Goal: Information Seeking & Learning: Find specific page/section

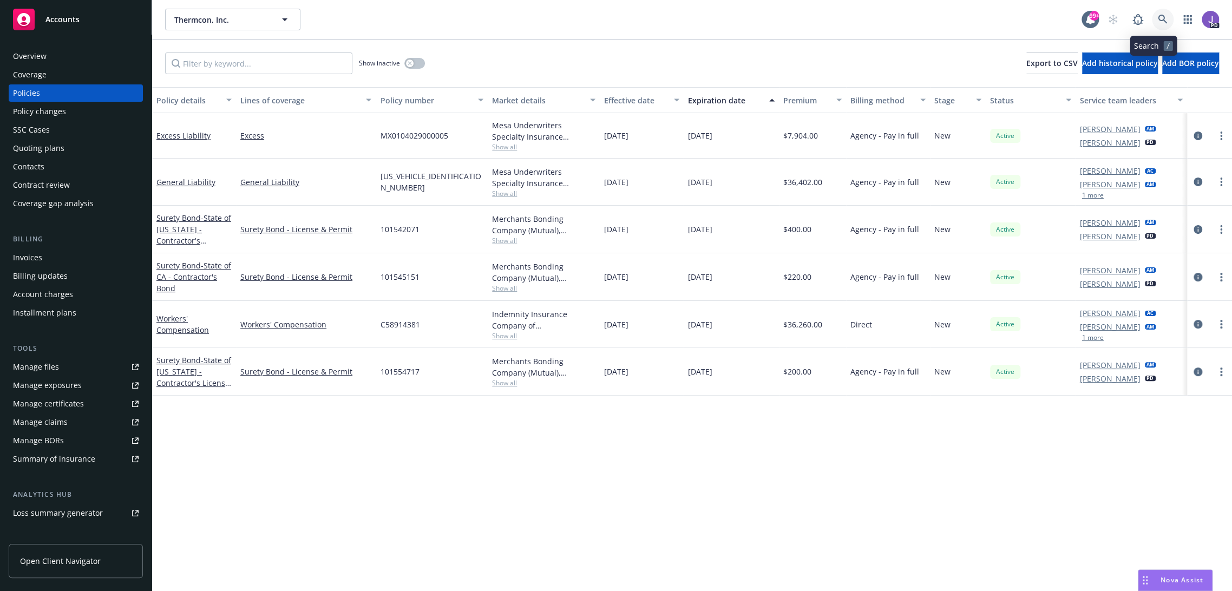
click at [1158, 15] on icon at bounding box center [1163, 20] width 10 height 10
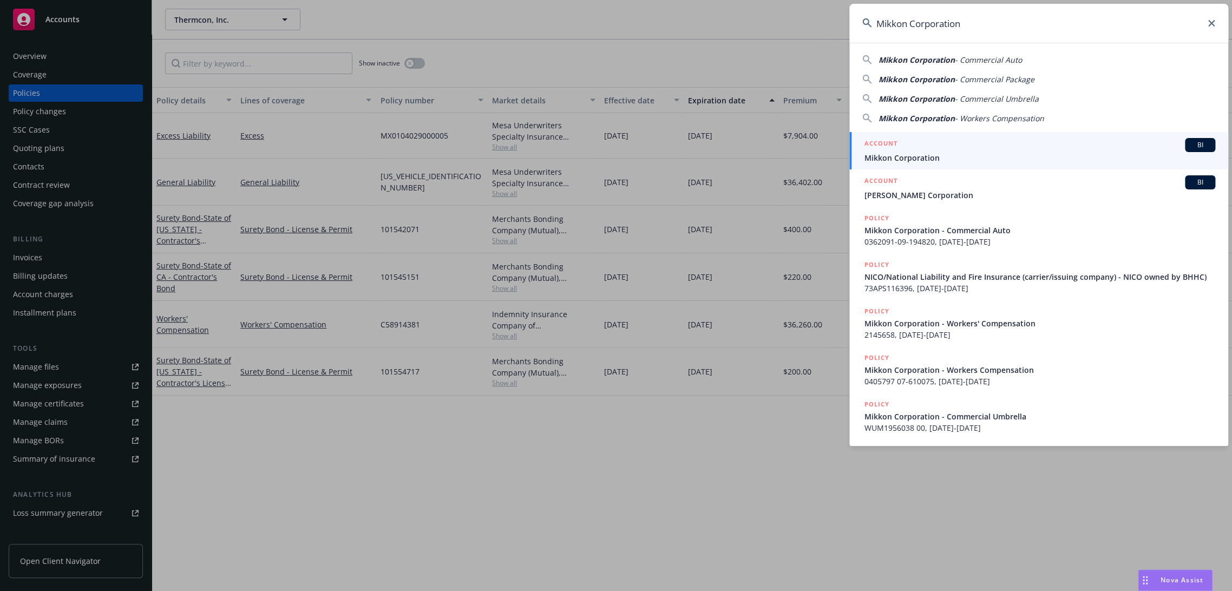
type input "Mikkon Corporation"
click at [907, 149] on div "ACCOUNT BI" at bounding box center [1039, 145] width 351 height 14
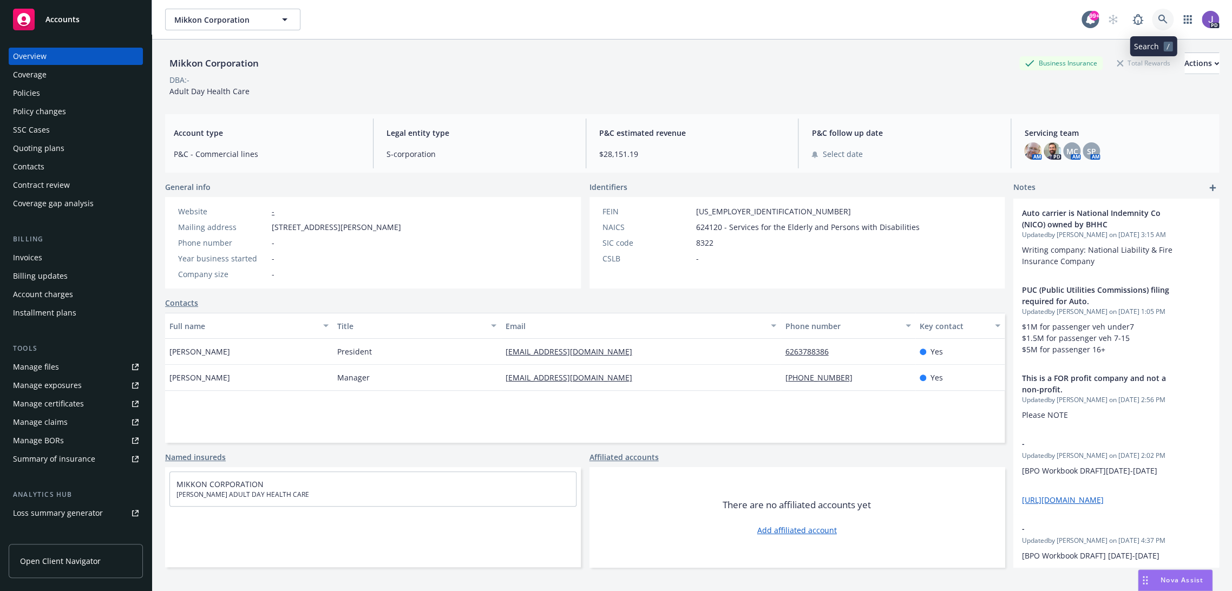
click at [1158, 21] on icon at bounding box center [1162, 19] width 9 height 9
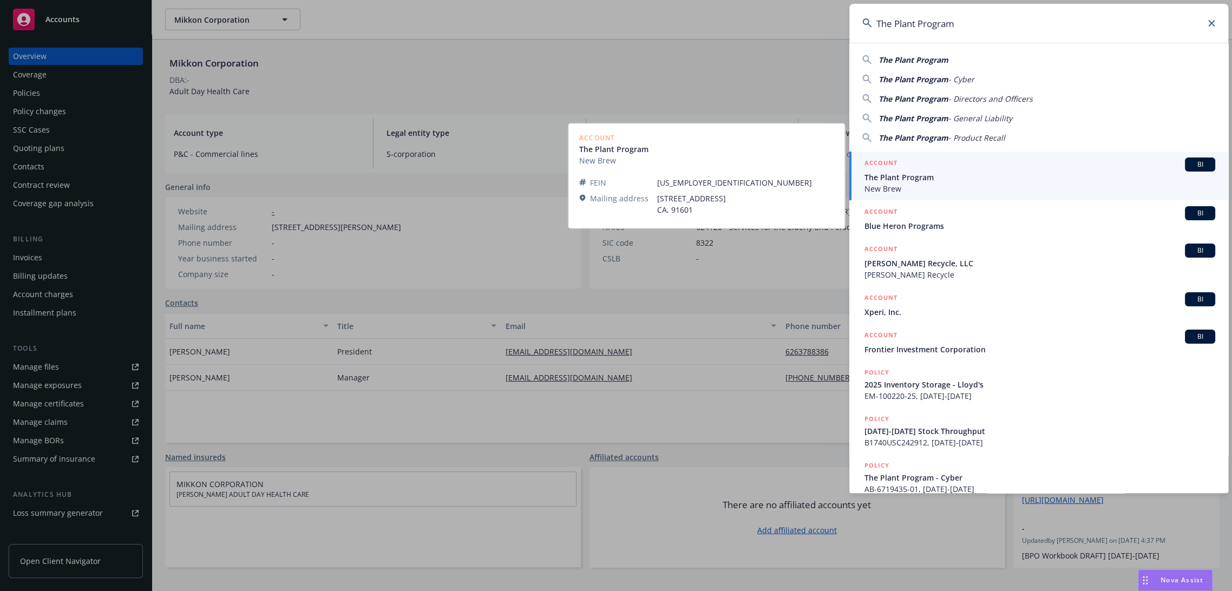
click at [933, 176] on span "The Plant Program" at bounding box center [1039, 177] width 351 height 11
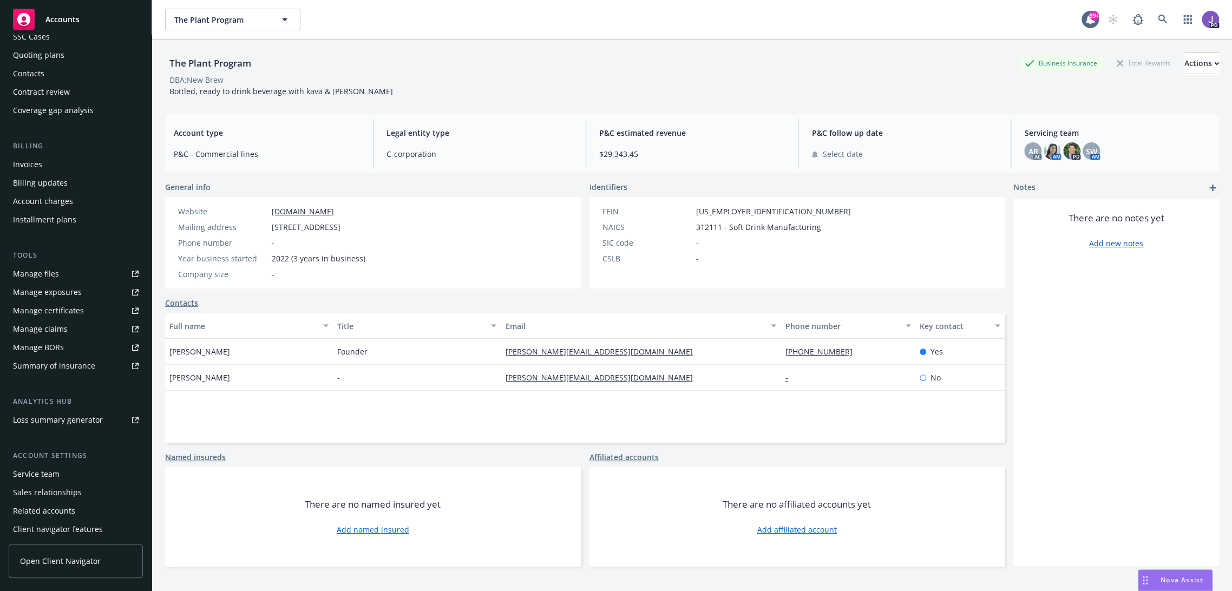
scroll to position [114, 0]
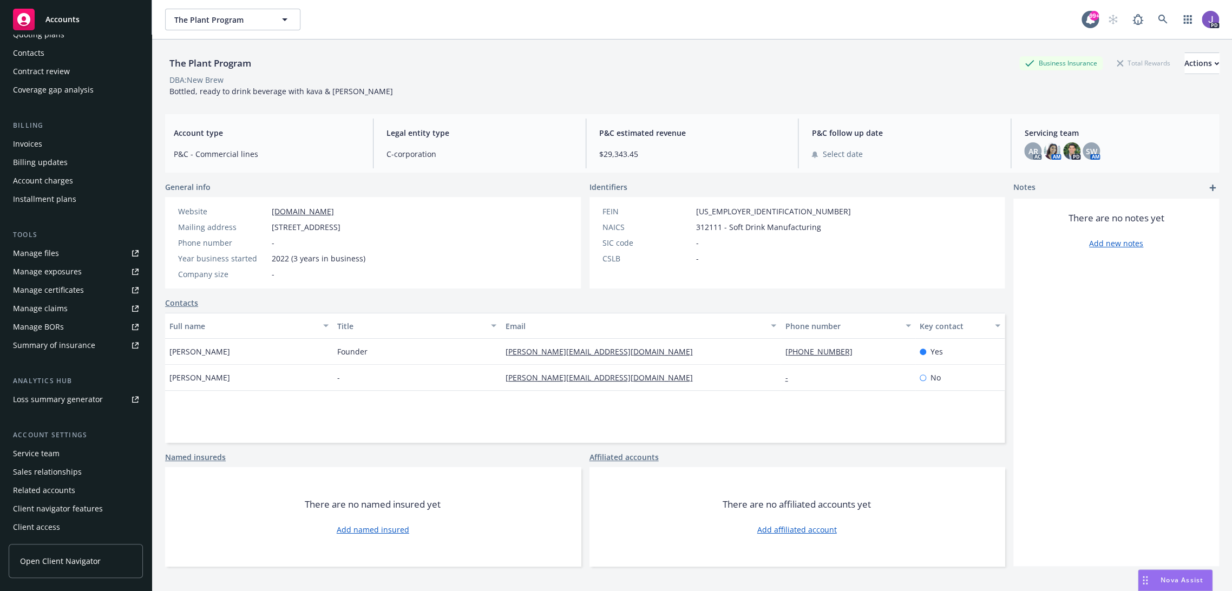
click at [22, 451] on div "Service team" at bounding box center [36, 453] width 47 height 17
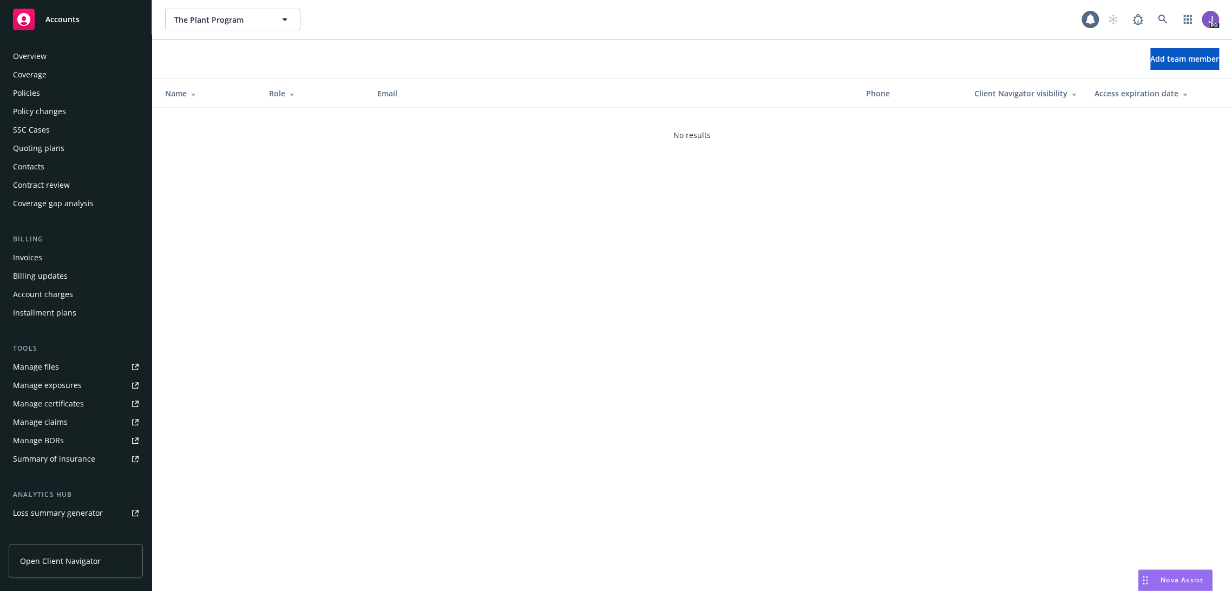
scroll to position [114, 0]
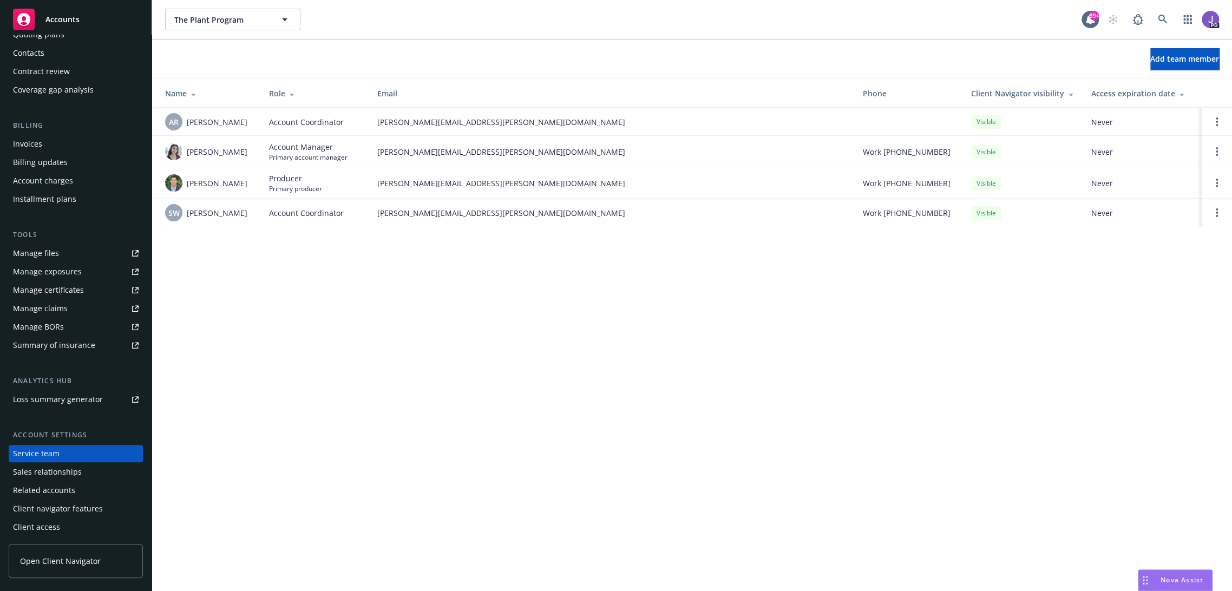
click at [530, 311] on div "The Plant Program The Plant Program 99+ PD Add team member Name Role Email Phon…" at bounding box center [692, 295] width 1080 height 591
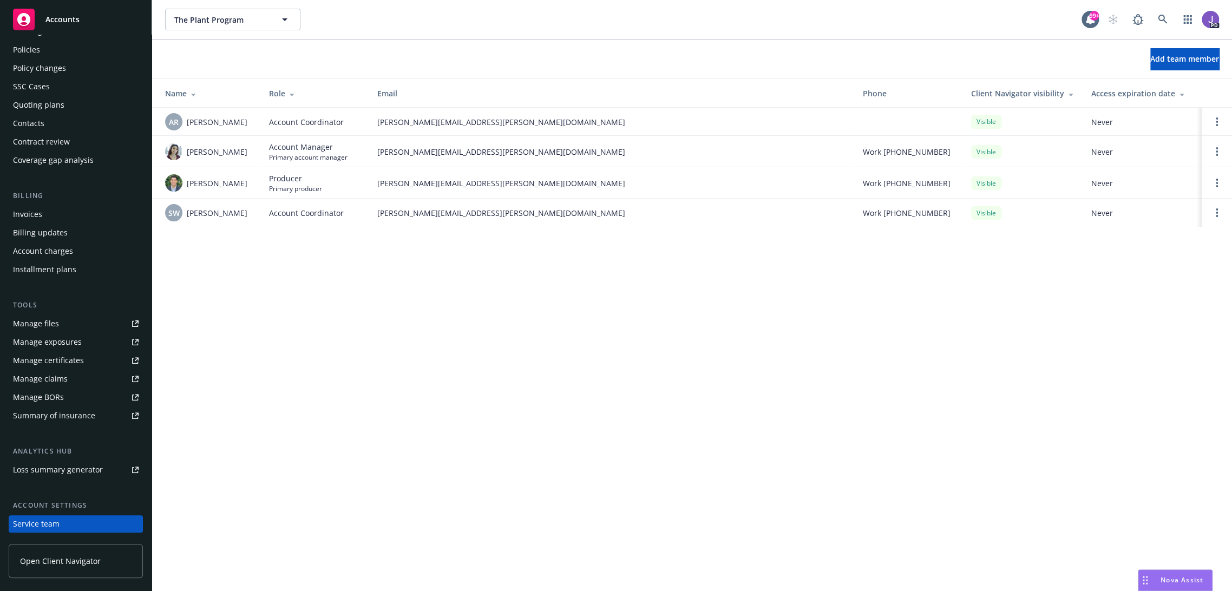
scroll to position [0, 0]
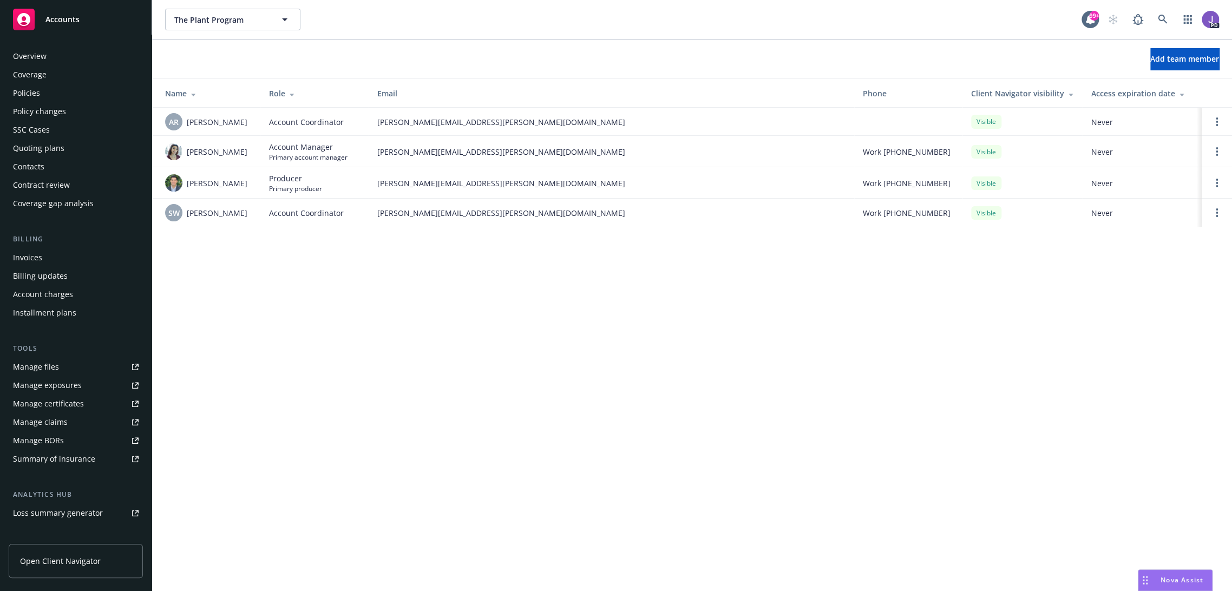
click at [32, 58] on div "Overview" at bounding box center [30, 56] width 34 height 17
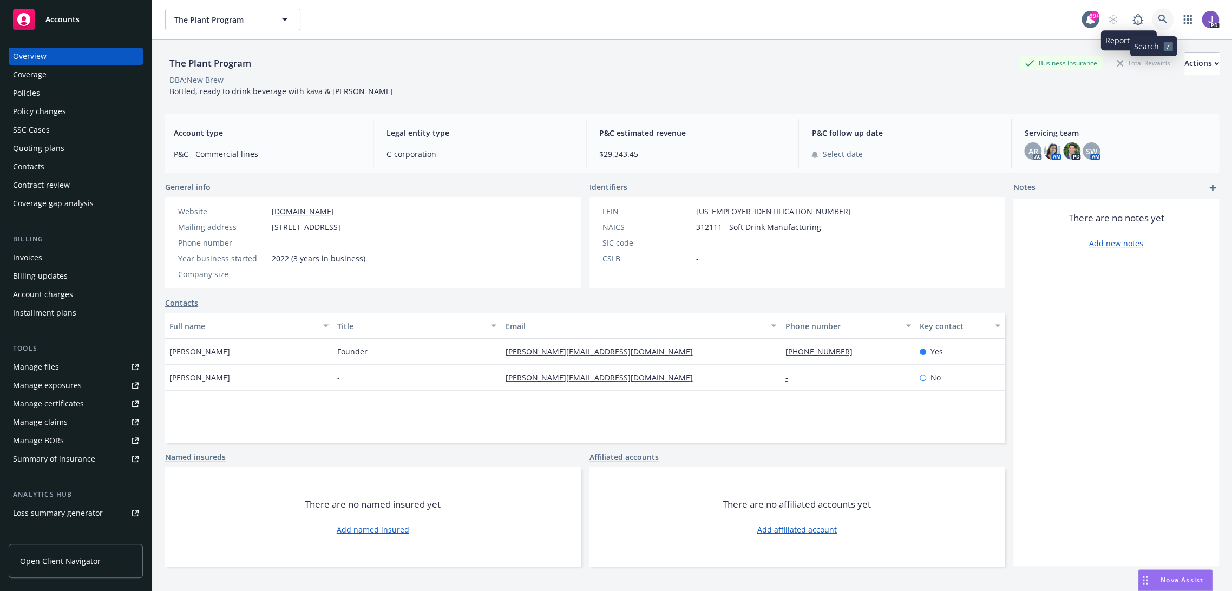
click at [1158, 15] on icon at bounding box center [1163, 20] width 10 height 10
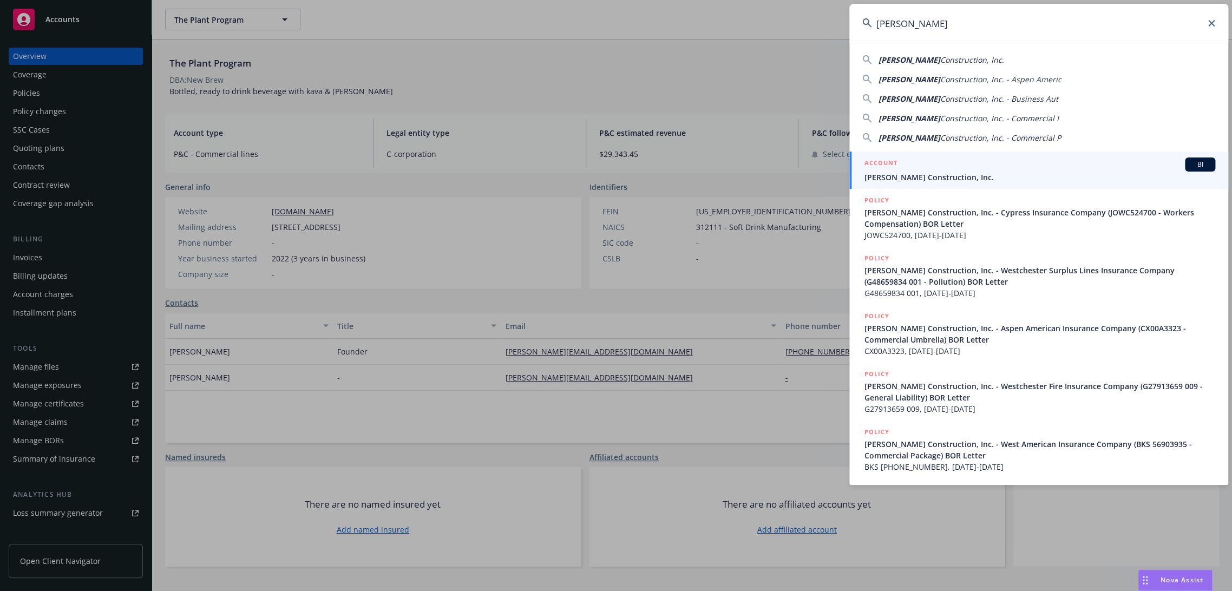
type input "[PERSON_NAME]"
click at [931, 176] on span "[PERSON_NAME] Construction, Inc." at bounding box center [1039, 177] width 351 height 11
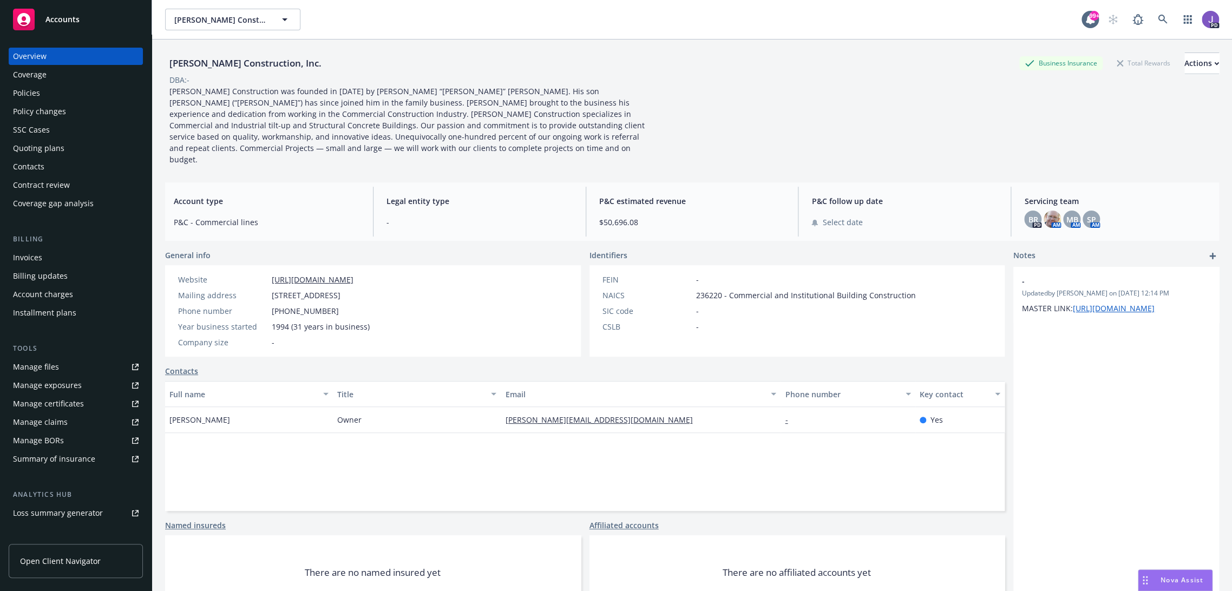
click at [59, 94] on div "Policies" at bounding box center [76, 92] width 126 height 17
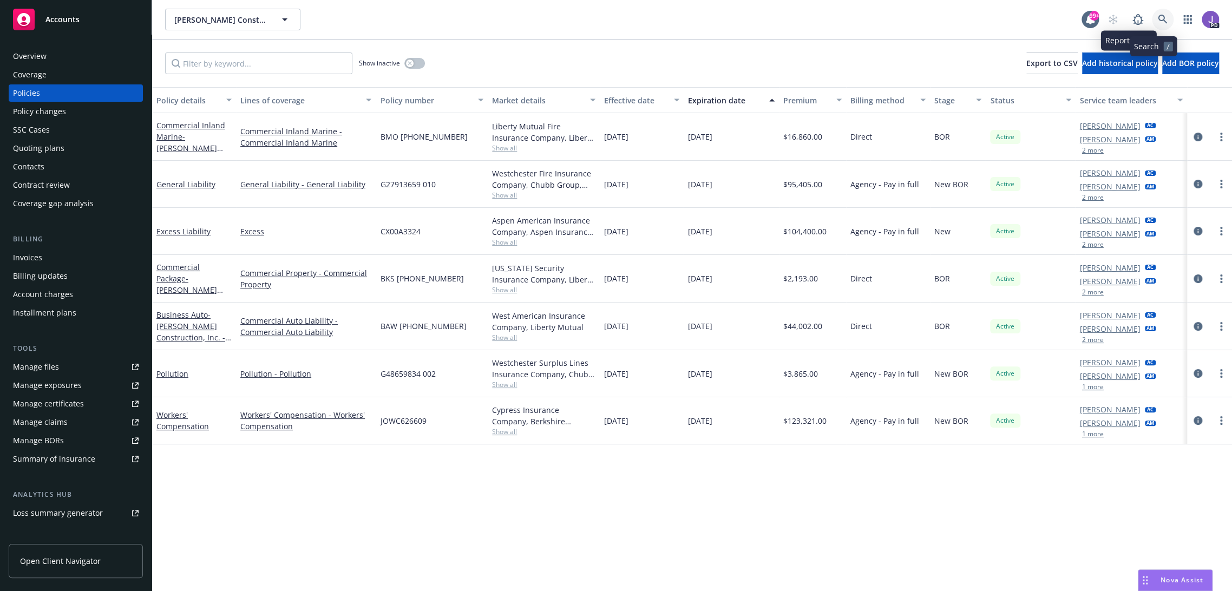
drag, startPoint x: 1150, startPoint y: 16, endPoint x: 1131, endPoint y: 41, distance: 30.9
click at [1158, 16] on icon at bounding box center [1163, 20] width 10 height 10
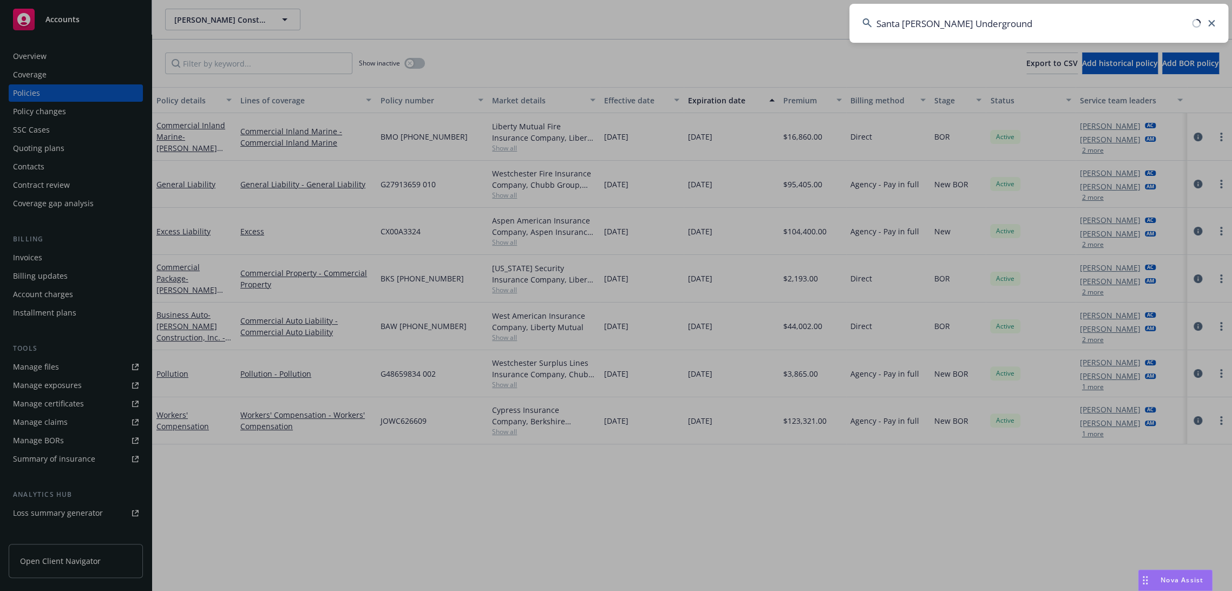
type input "Santa [PERSON_NAME] Underground"
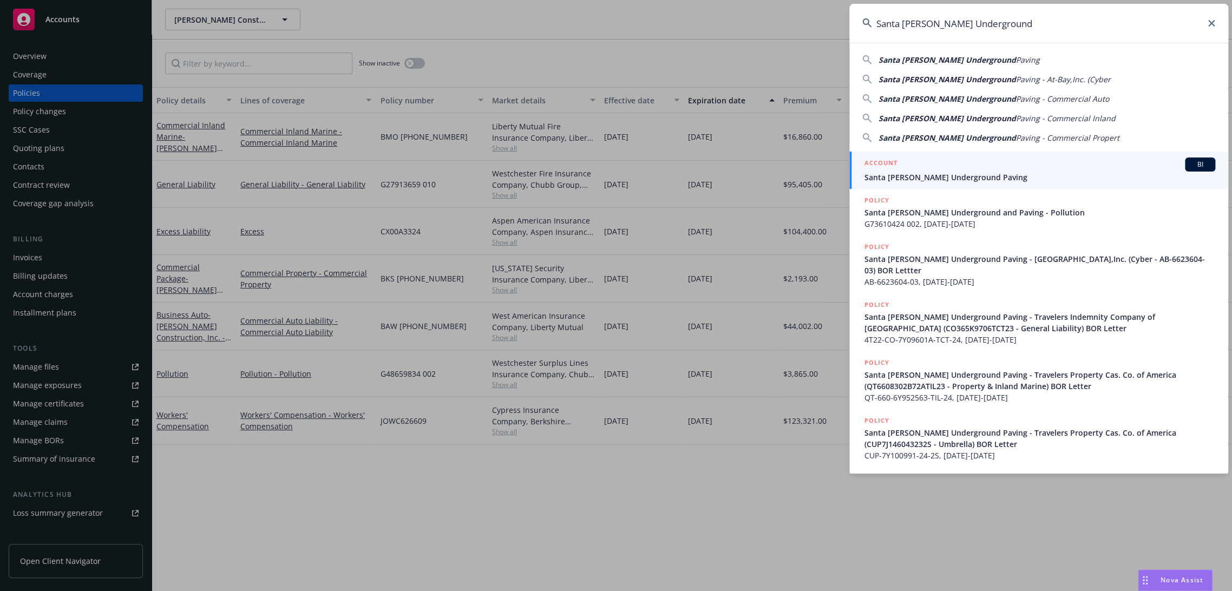
click at [917, 184] on link "ACCOUNT BI Santa [PERSON_NAME] Underground Paving" at bounding box center [1038, 170] width 379 height 37
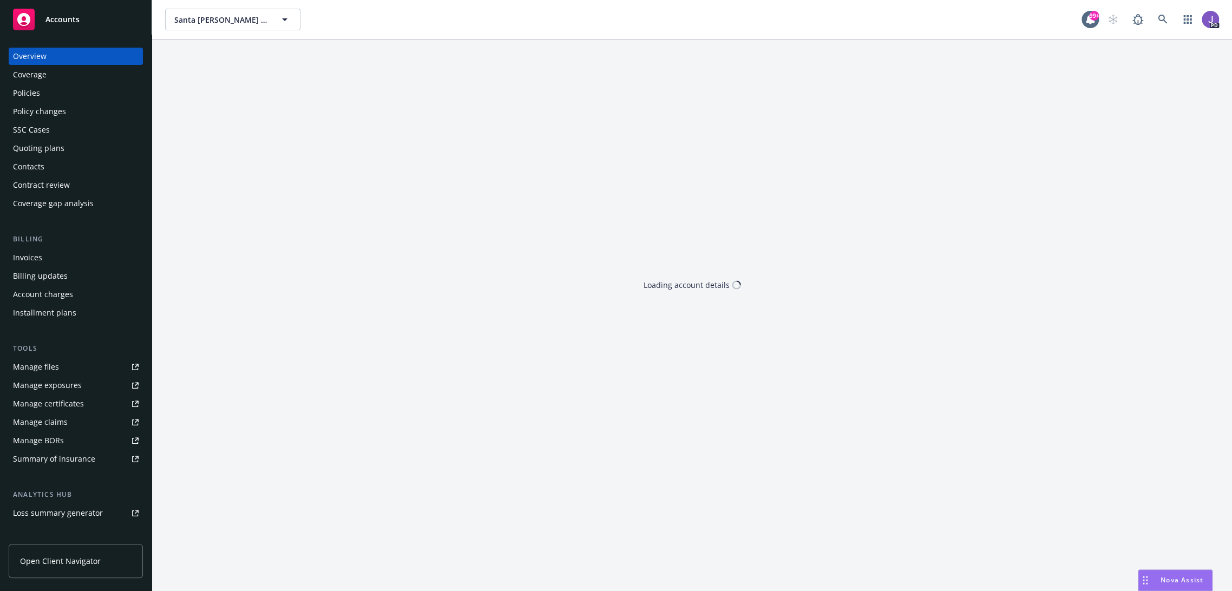
click at [9, 95] on link "Policies" at bounding box center [76, 92] width 134 height 17
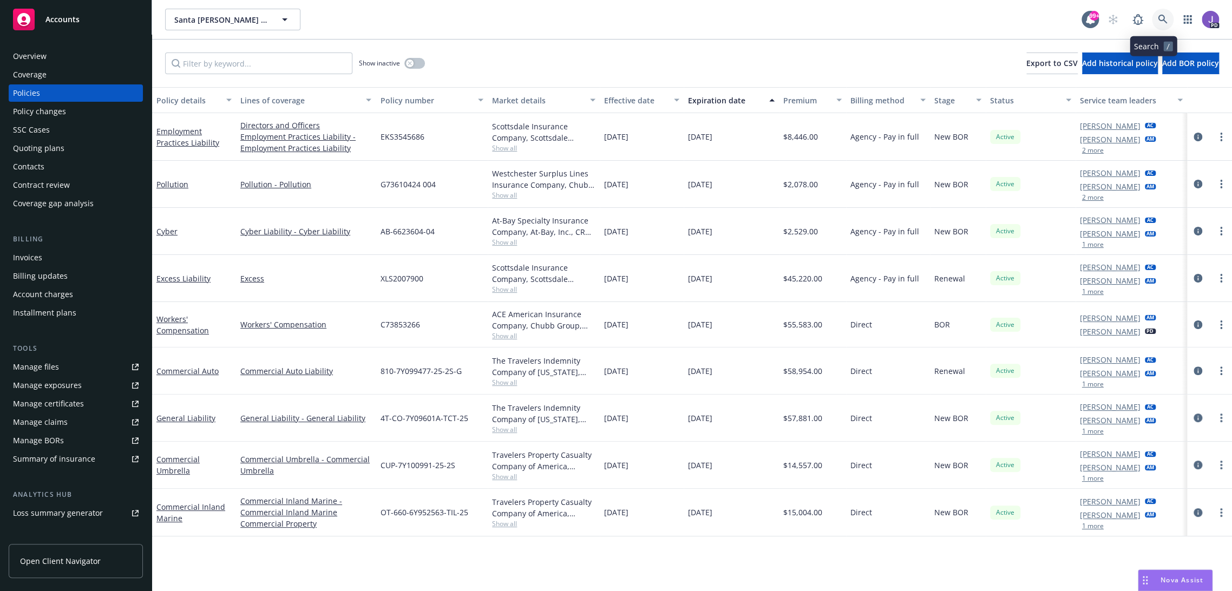
click at [1158, 21] on icon at bounding box center [1162, 19] width 9 height 9
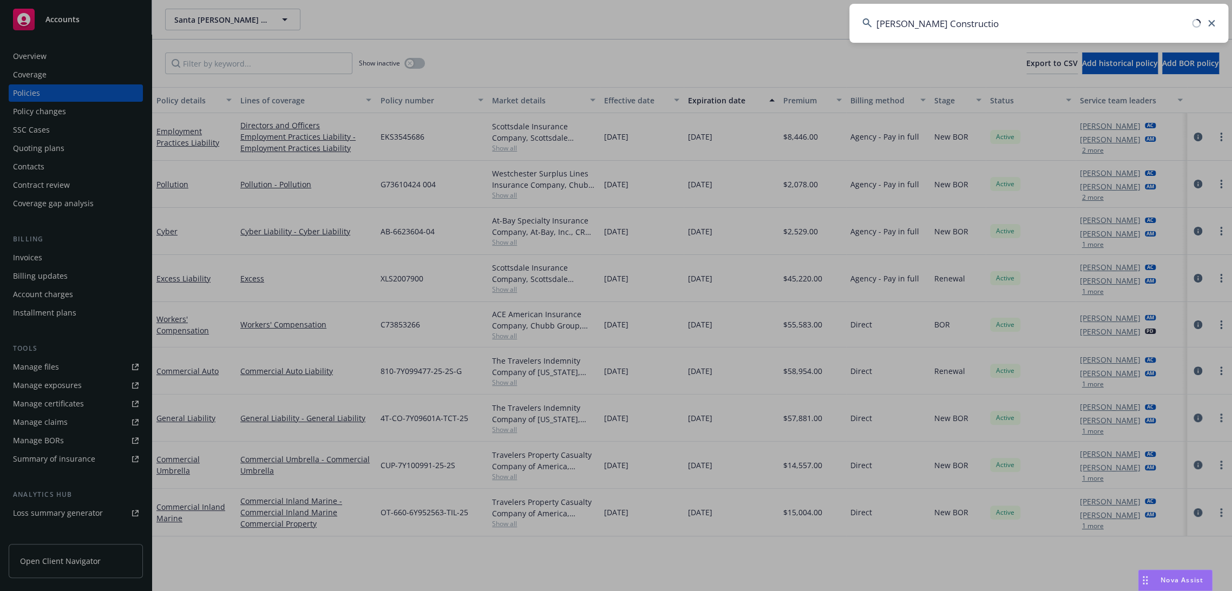
type input "[PERSON_NAME] Constructio"
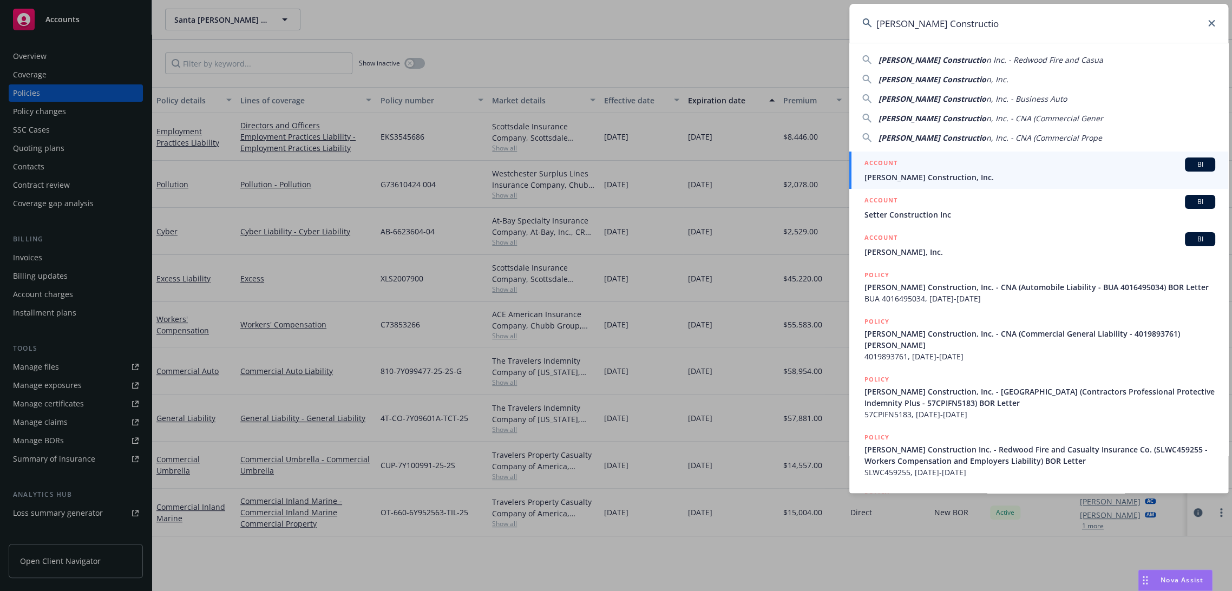
drag, startPoint x: 952, startPoint y: 179, endPoint x: 771, endPoint y: 139, distance: 185.1
click at [952, 179] on span "[PERSON_NAME] Construction, Inc." at bounding box center [1039, 177] width 351 height 11
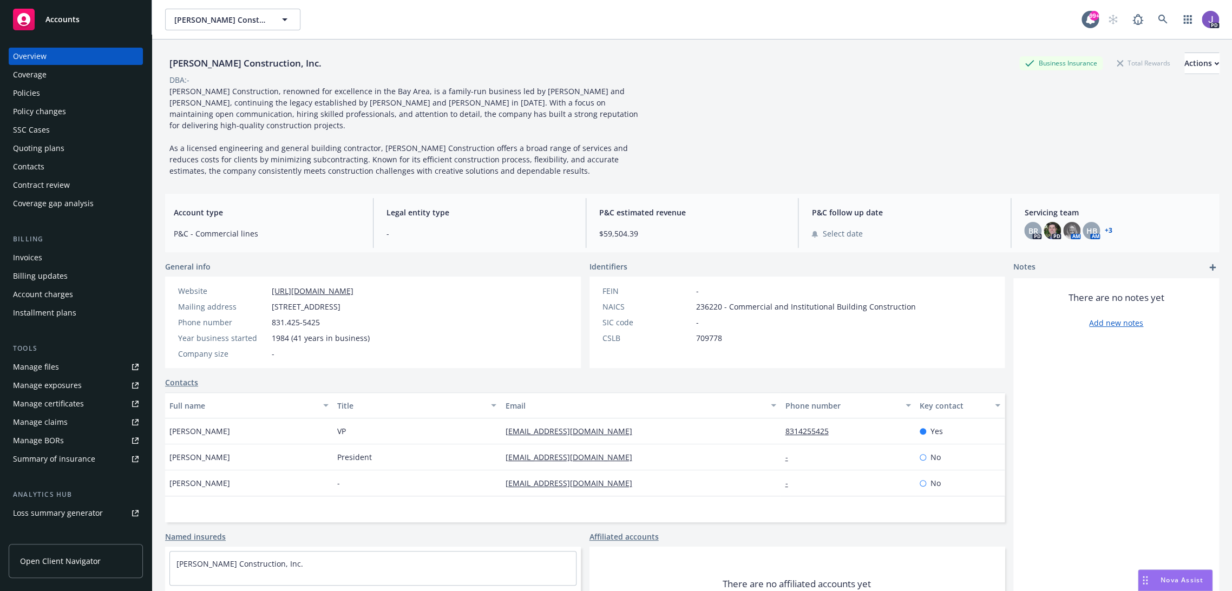
click at [83, 90] on div "Policies" at bounding box center [76, 92] width 126 height 17
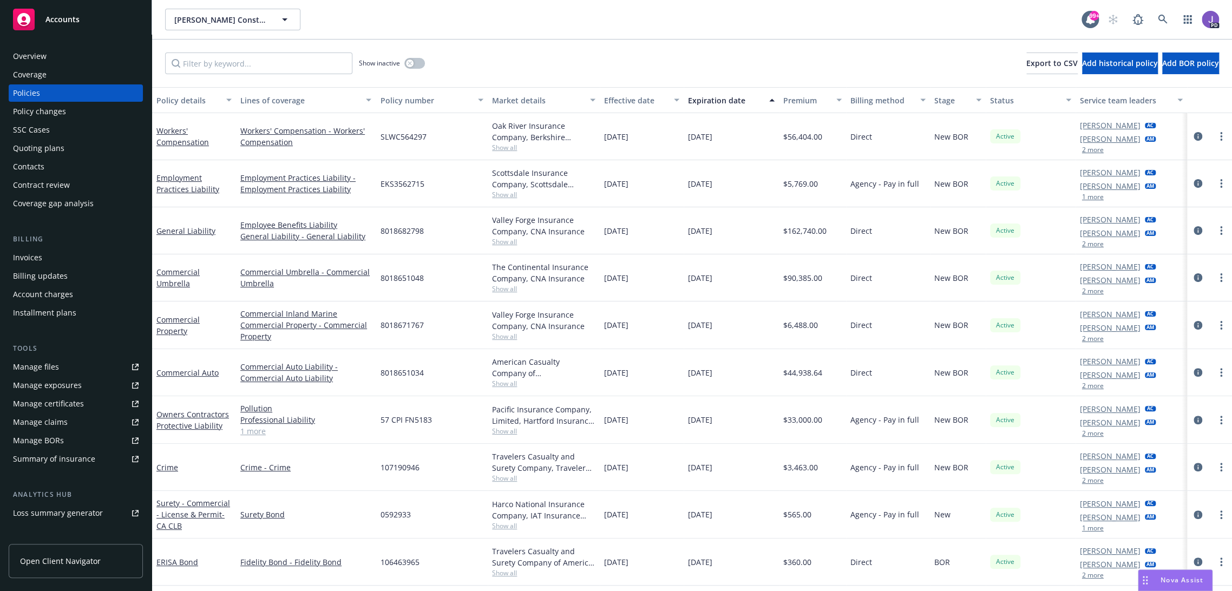
click at [644, 60] on div "Show inactive Export to CSV Add historical policy Add BOR policy" at bounding box center [692, 64] width 1080 height 48
click at [1158, 17] on icon at bounding box center [1162, 19] width 9 height 9
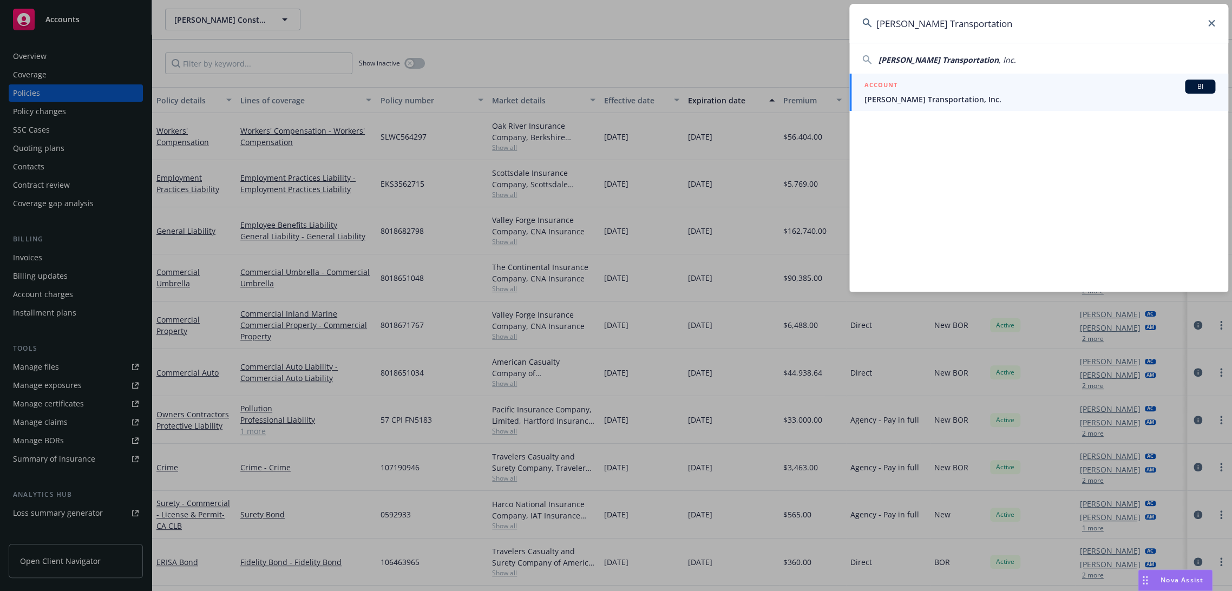
type input "[PERSON_NAME] Transportation"
click at [890, 99] on span "[PERSON_NAME] Transportation, Inc." at bounding box center [1039, 99] width 351 height 11
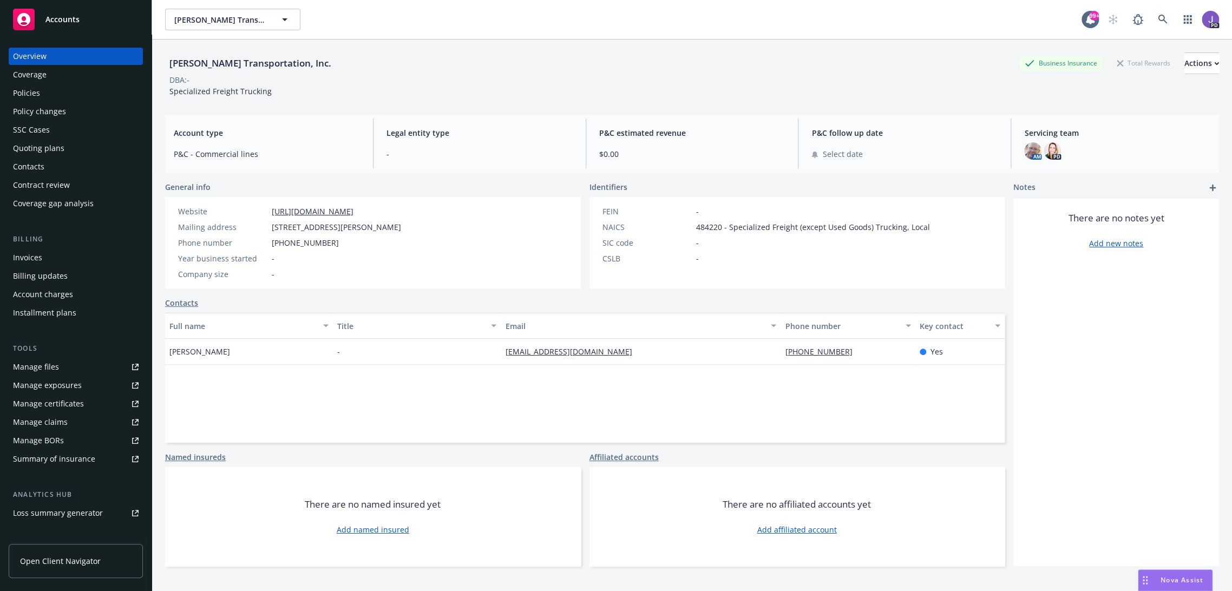
click at [36, 93] on div "Policies" at bounding box center [26, 92] width 27 height 17
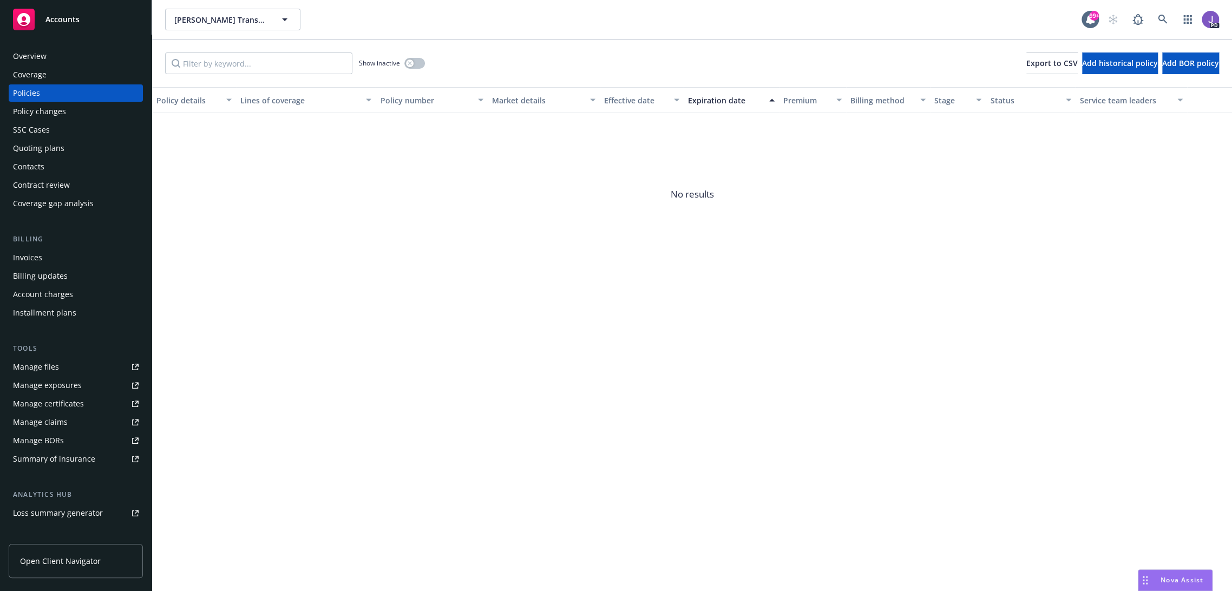
click at [52, 149] on div "Quoting plans" at bounding box center [38, 148] width 51 height 17
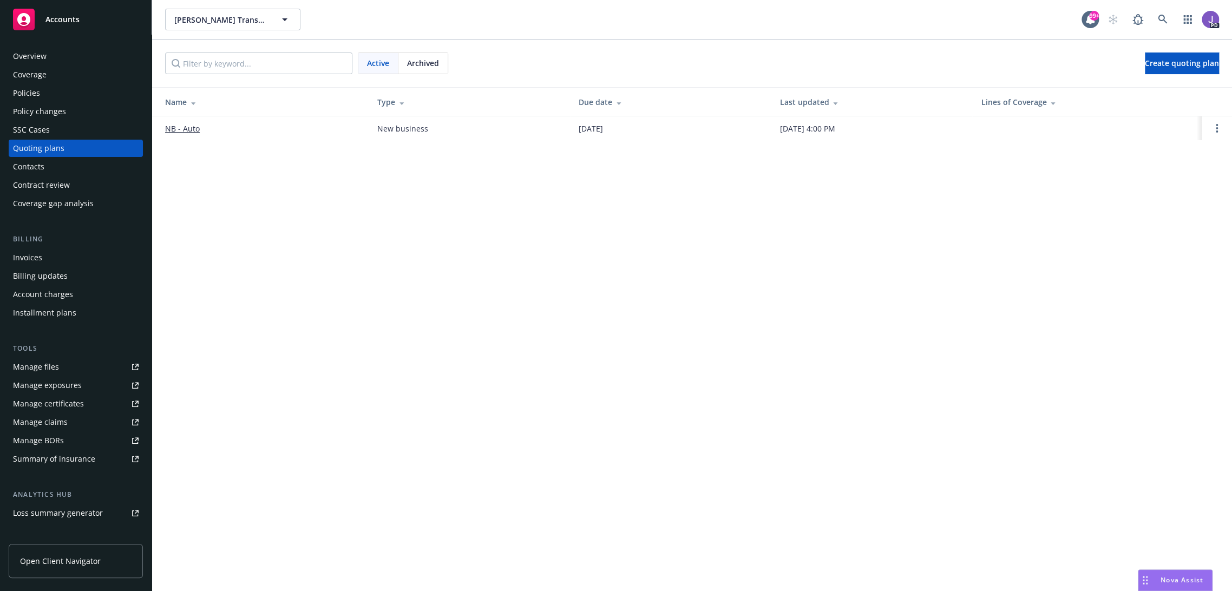
click at [178, 128] on link "NB - Auto" at bounding box center [182, 128] width 35 height 11
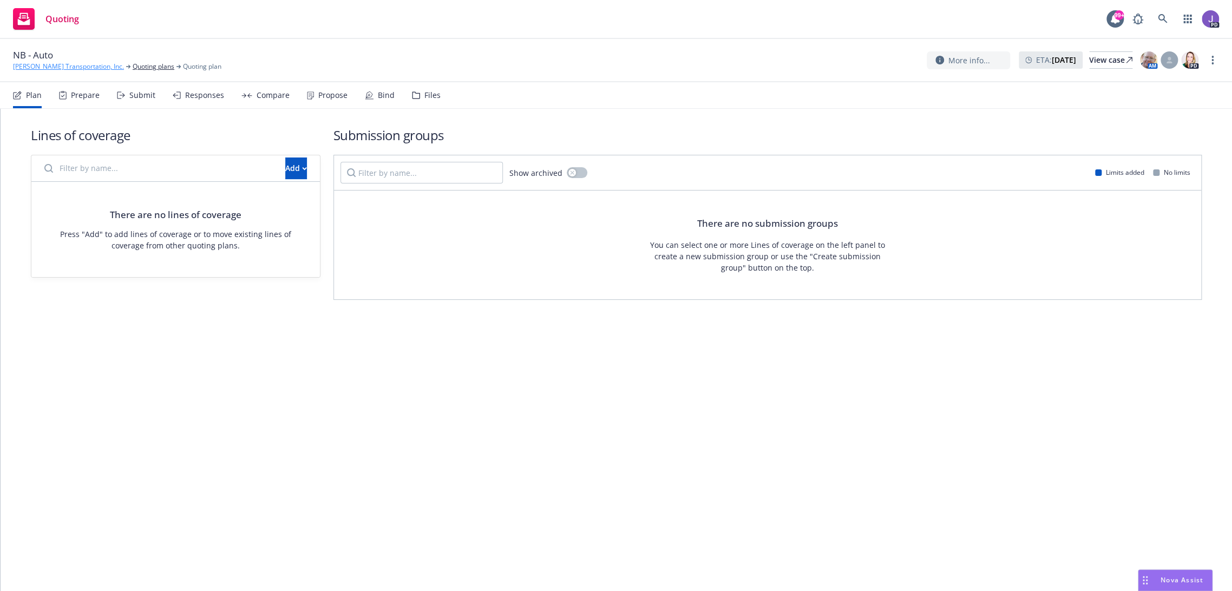
click at [71, 62] on link "[PERSON_NAME] Transportation, Inc." at bounding box center [68, 67] width 111 height 10
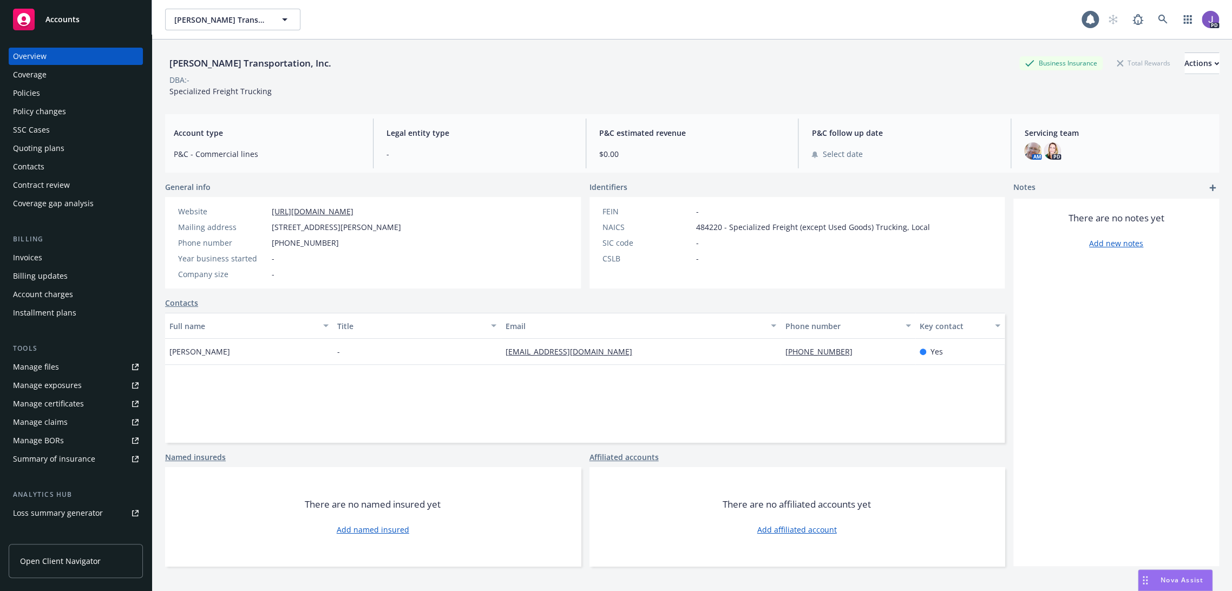
click at [38, 96] on div "Policies" at bounding box center [26, 92] width 27 height 17
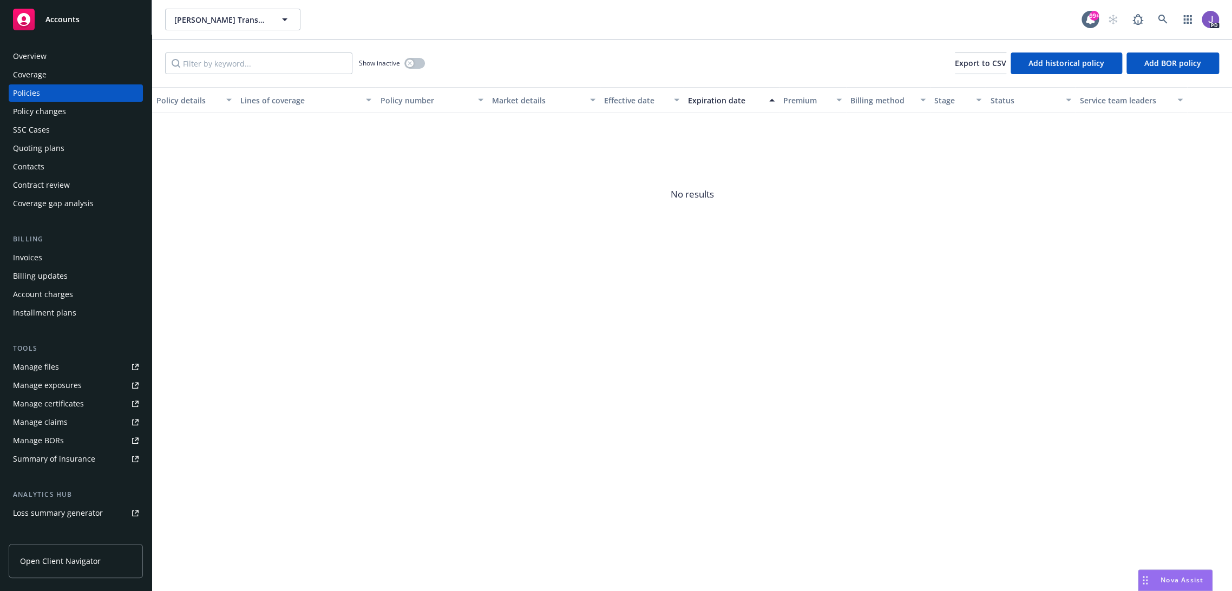
click at [577, 334] on div "Policy details Lines of coverage Policy number Market details Effective date Ex…" at bounding box center [692, 339] width 1080 height 504
click at [540, 290] on div "Policy details Lines of coverage Policy number Market details Effective date Ex…" at bounding box center [692, 339] width 1080 height 504
click at [606, 331] on div "Policy details Lines of coverage Policy number Market details Effective date Ex…" at bounding box center [692, 339] width 1080 height 504
click at [588, 350] on div "Policy details Lines of coverage Policy number Market details Effective date Ex…" at bounding box center [692, 339] width 1080 height 504
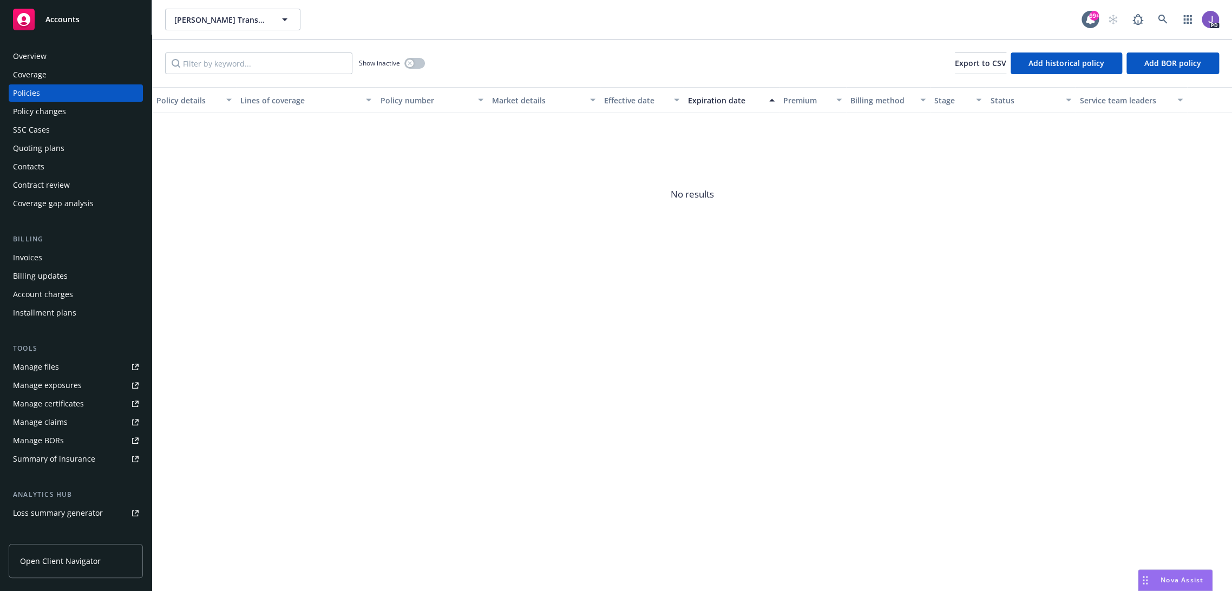
click at [541, 242] on span "No results" at bounding box center [692, 194] width 1080 height 162
click at [1164, 20] on icon at bounding box center [1162, 19] width 9 height 9
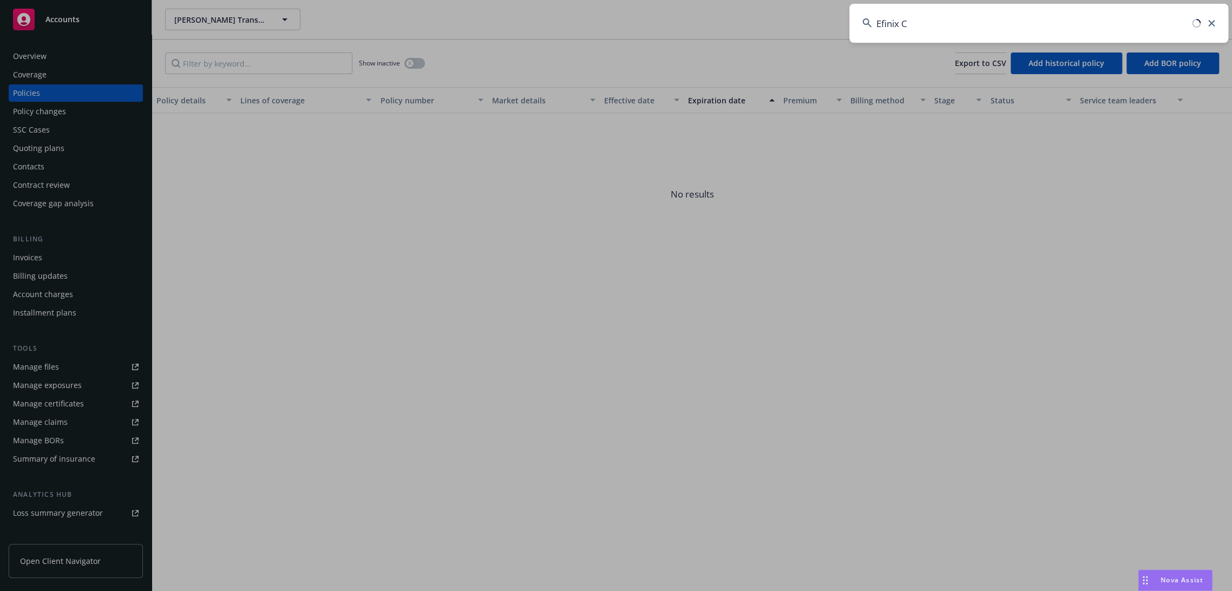
type input "Efinix"
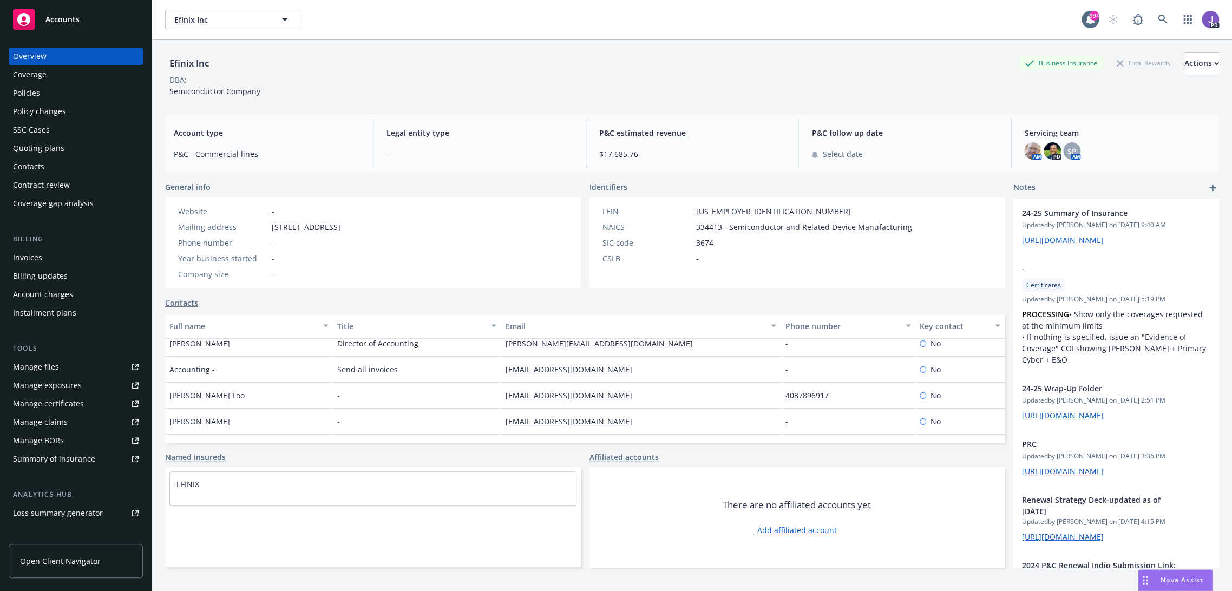
scroll to position [52, 0]
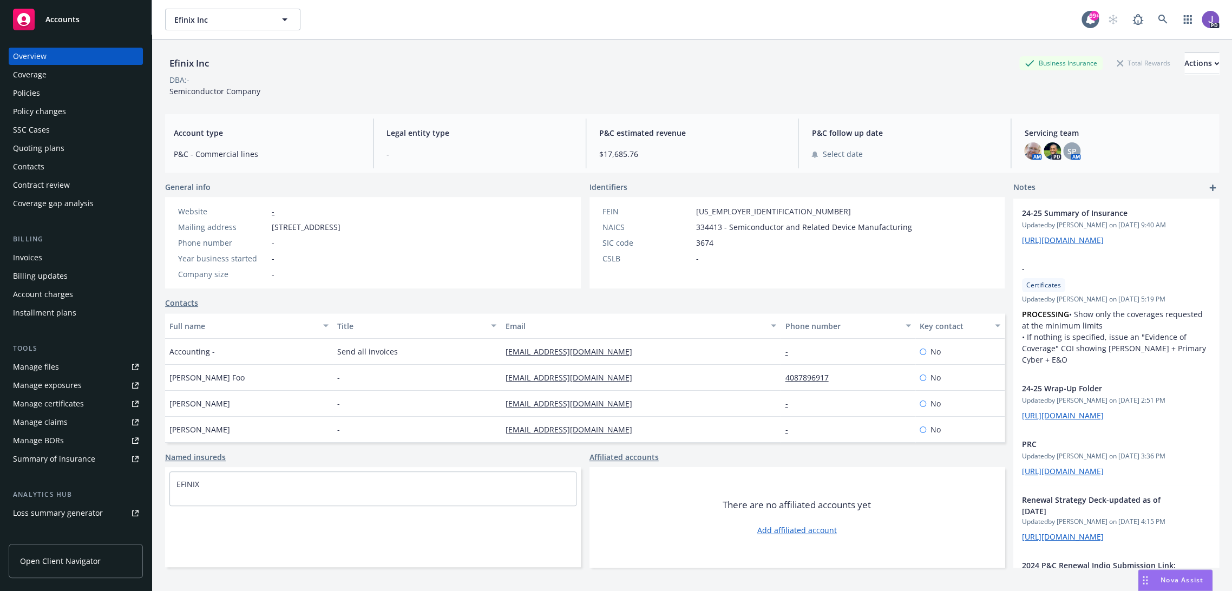
click at [23, 98] on div "Policies" at bounding box center [26, 92] width 27 height 17
